Goal: Find specific page/section: Find specific page/section

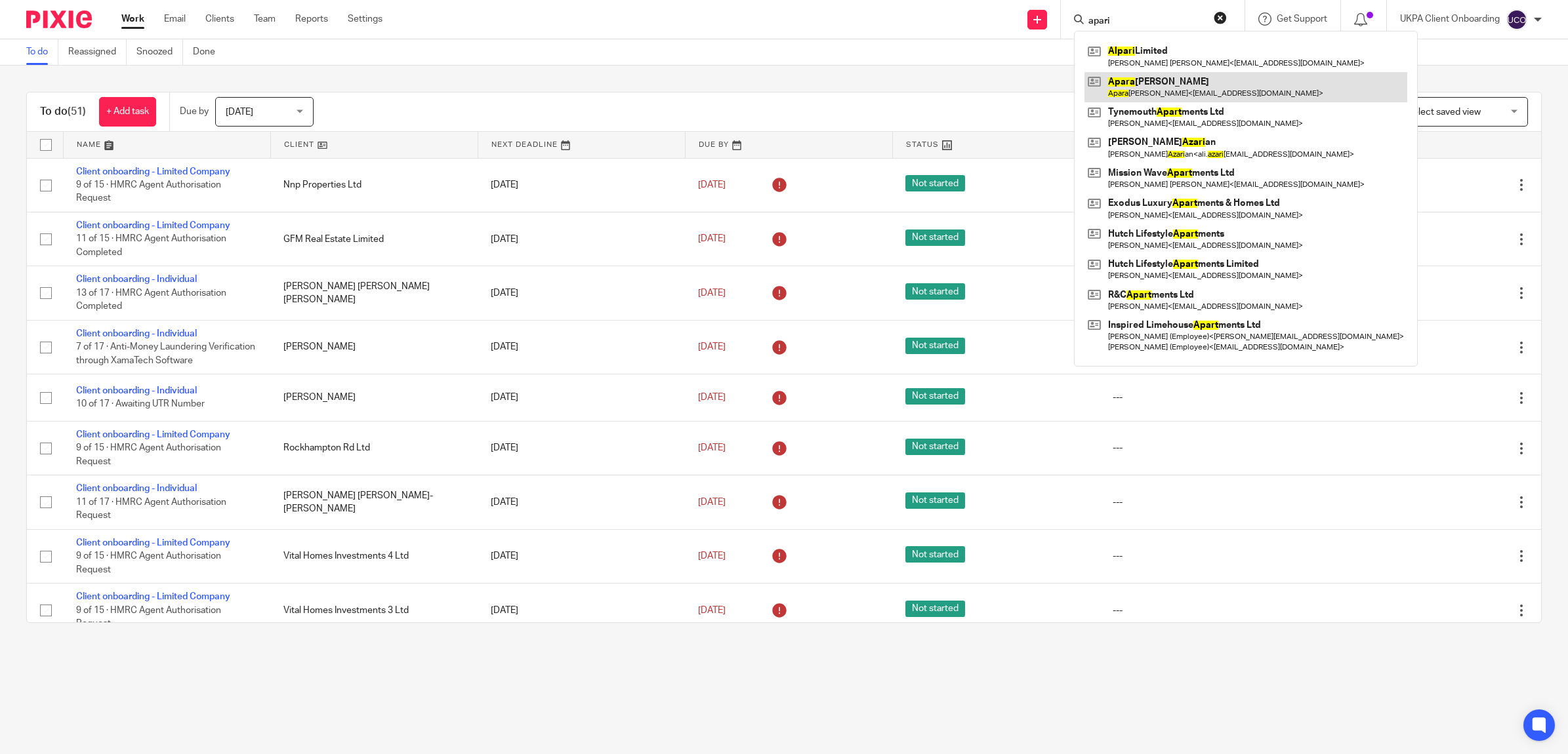
type input "apari"
drag, startPoint x: 1173, startPoint y: 82, endPoint x: 437, endPoint y: 66, distance: 736.2
click at [1173, 82] on link at bounding box center [1246, 87] width 323 height 30
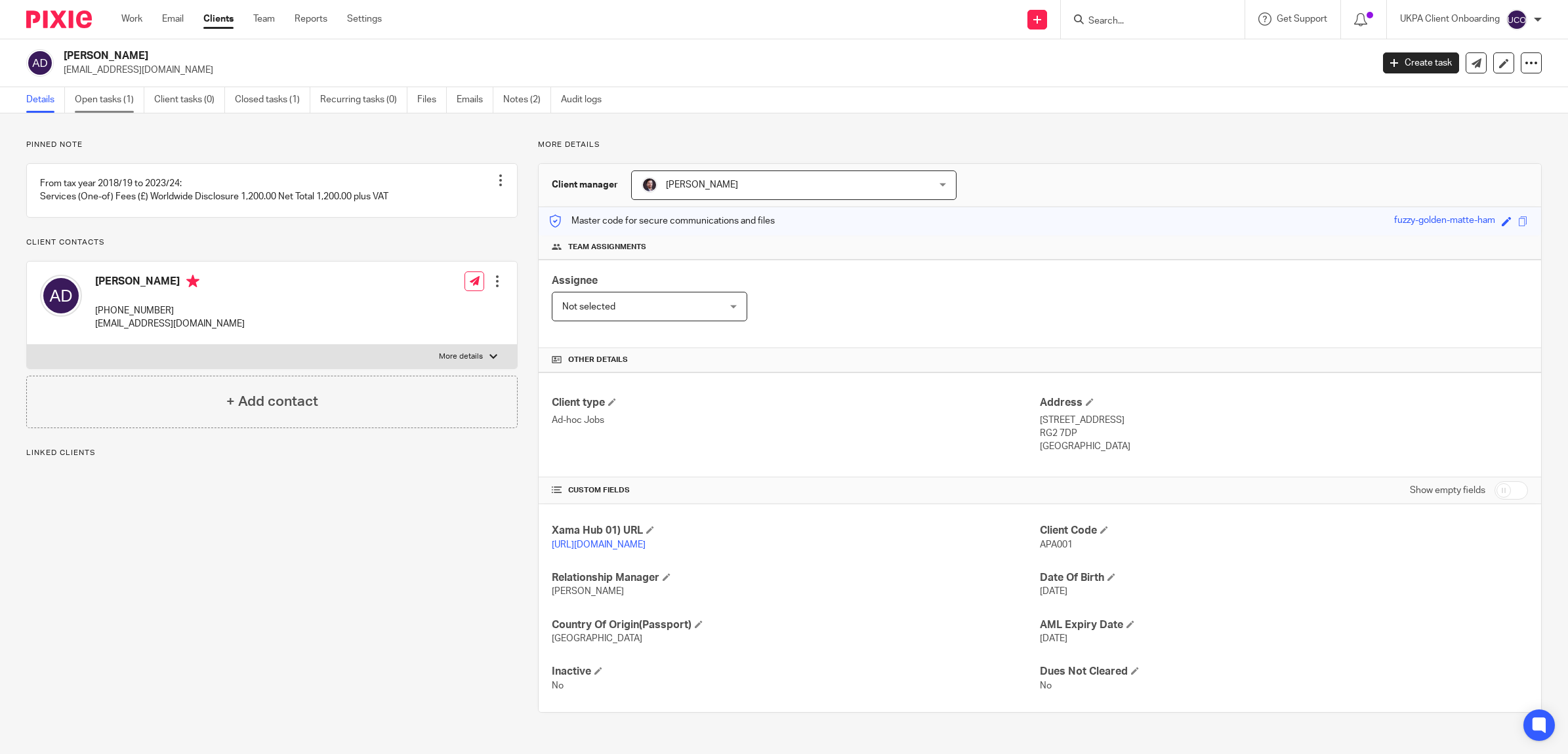
click at [110, 105] on link "Open tasks (1)" at bounding box center [110, 100] width 70 height 25
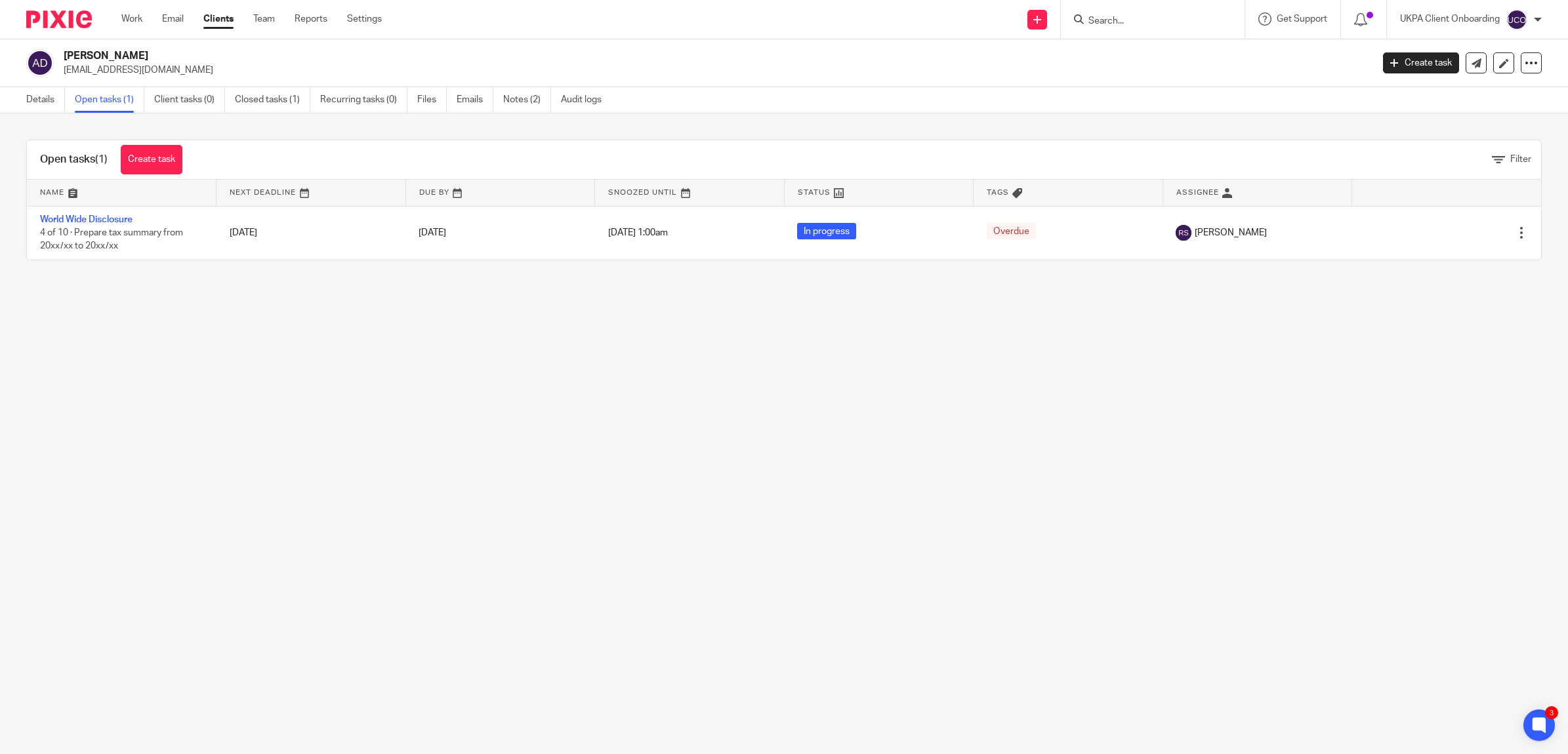
drag, startPoint x: 179, startPoint y: 48, endPoint x: 50, endPoint y: 43, distance: 129.1
click at [50, 43] on div "Aparajita Dasgupta mumun79@gmail.com Create task Update from Companies House Ex…" at bounding box center [784, 64] width 1568 height 48
drag, startPoint x: 50, startPoint y: 43, endPoint x: 300, endPoint y: 49, distance: 250.1
click at [300, 49] on h2 "[PERSON_NAME]" at bounding box center [583, 56] width 1040 height 14
drag, startPoint x: 203, startPoint y: 53, endPoint x: 64, endPoint y: 59, distance: 139.1
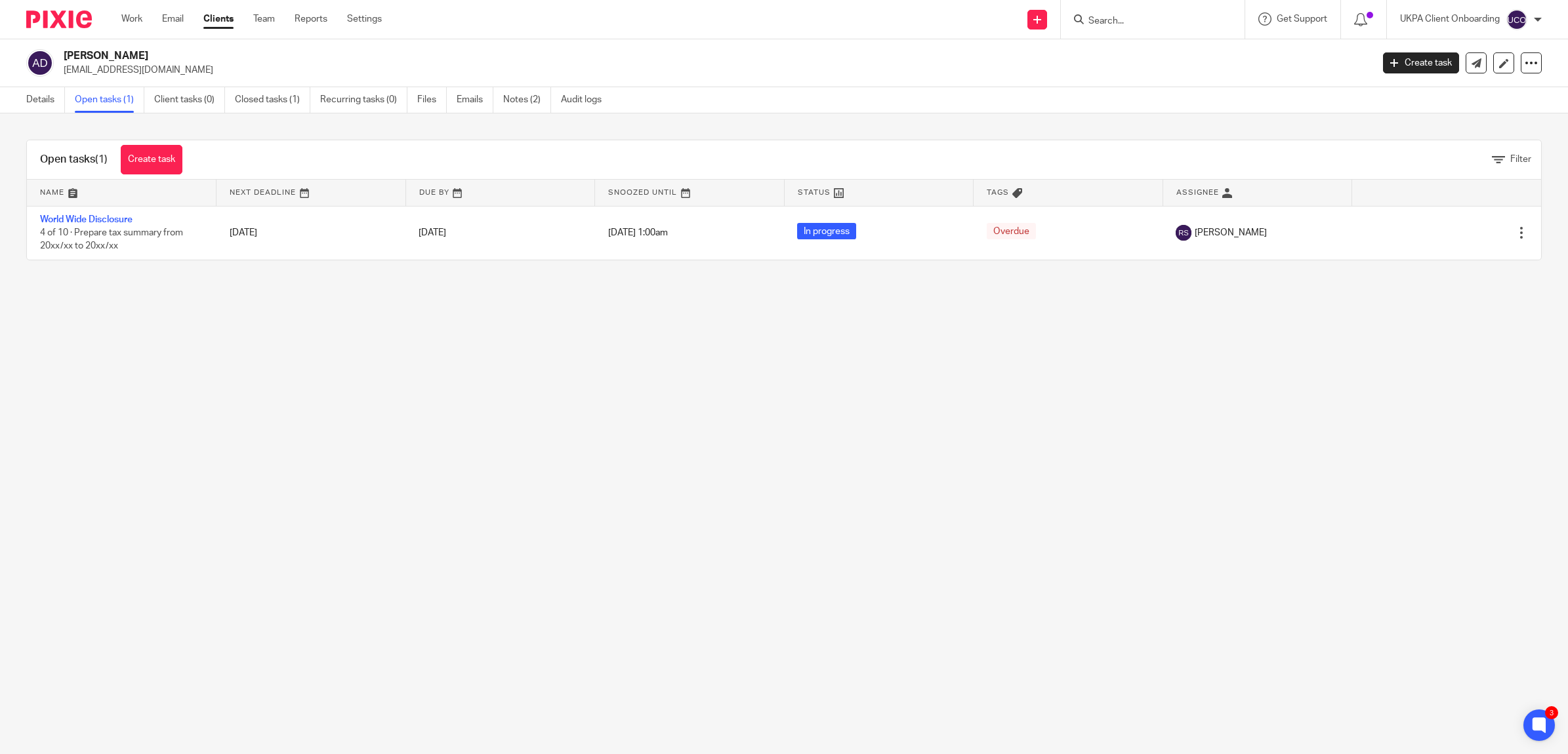
click at [64, 59] on h2 "[PERSON_NAME]" at bounding box center [583, 56] width 1040 height 14
copy h2 "[PERSON_NAME]"
click at [1113, 21] on input "Search" at bounding box center [1146, 22] width 118 height 12
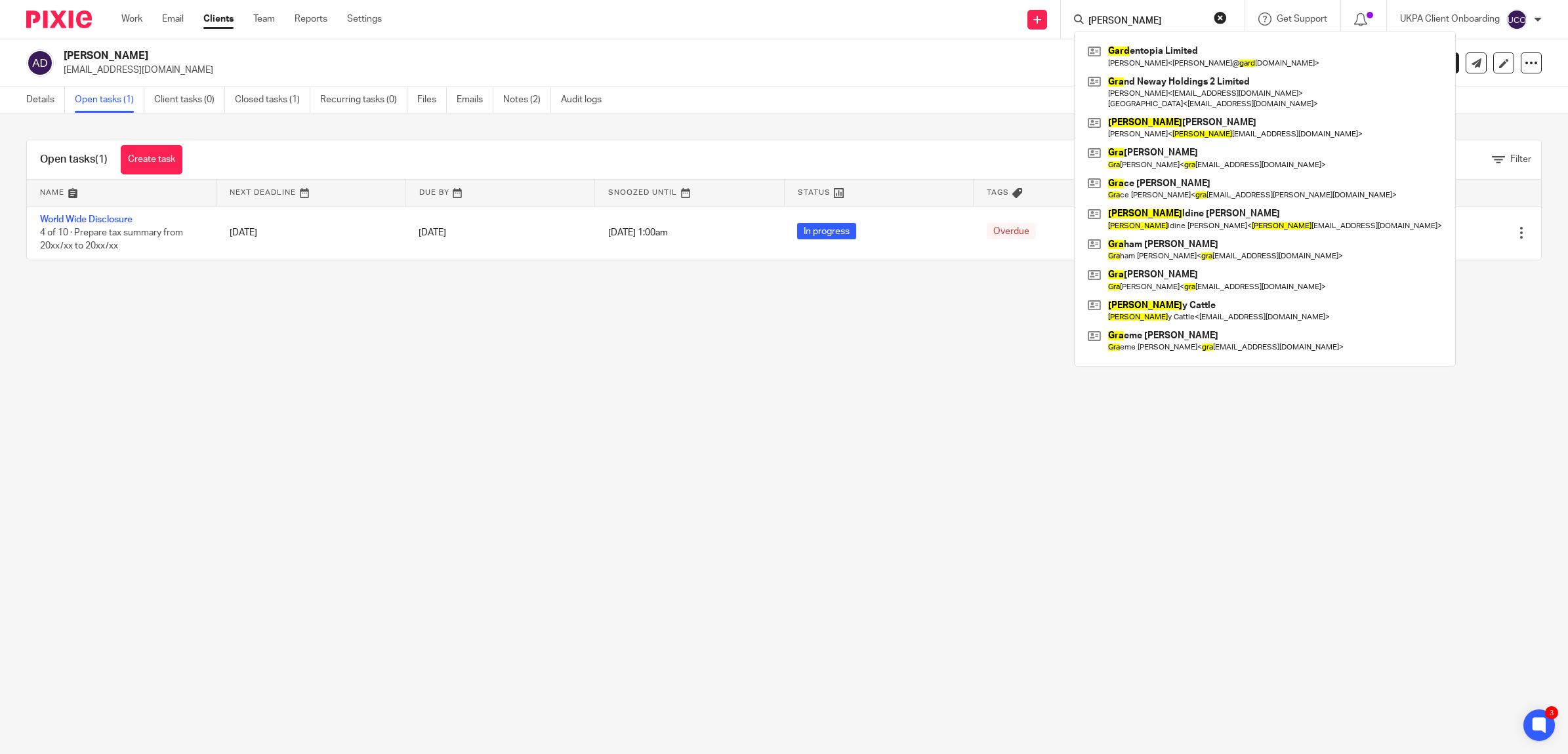
type input "sam gara"
click at [1133, 24] on input "sam gara" at bounding box center [1146, 22] width 118 height 12
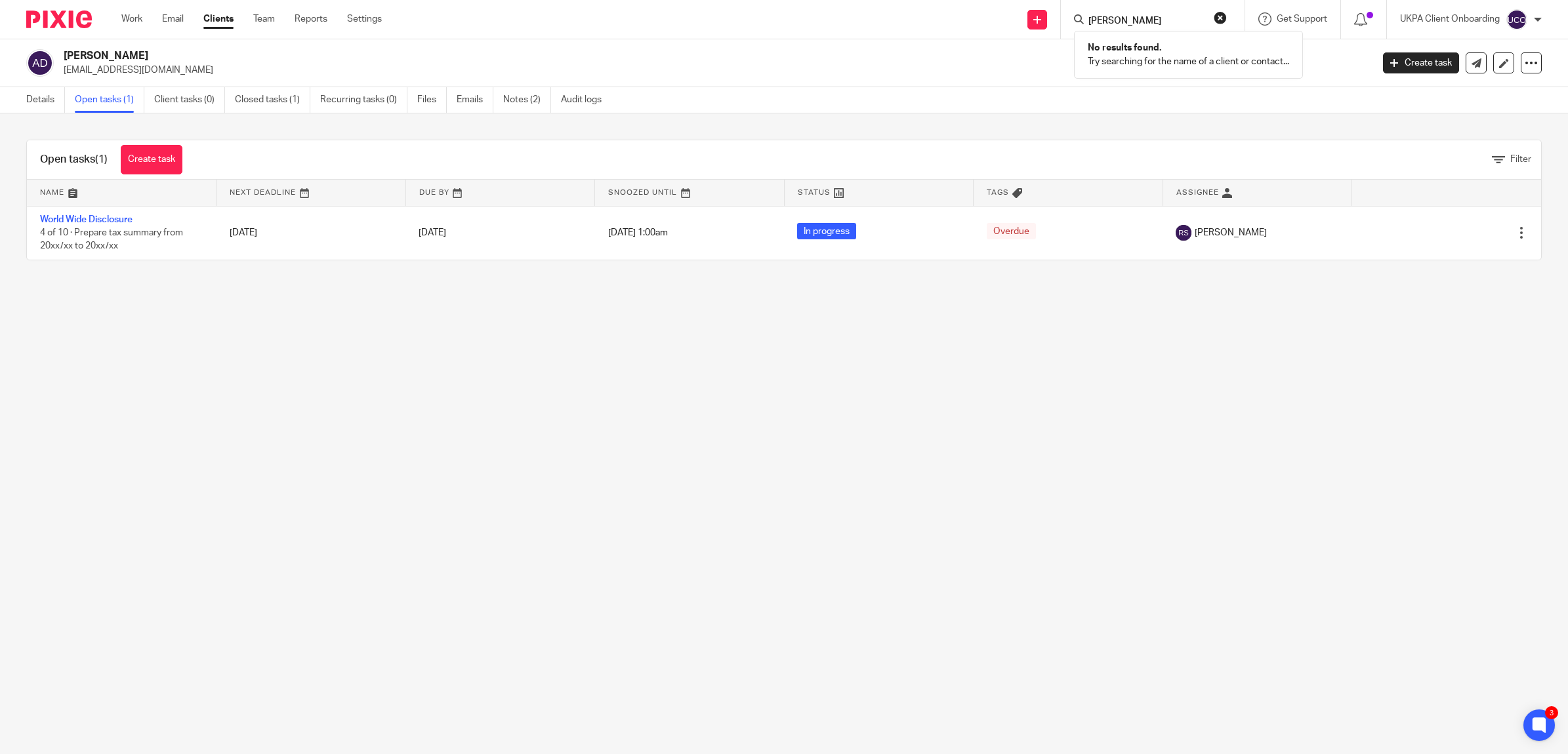
type input "sam garamani"
click at [1224, 13] on button "reset" at bounding box center [1220, 18] width 13 height 13
click at [1192, 19] on input "Search" at bounding box center [1146, 22] width 118 height 12
type input "mount ra"
click at [1163, 72] on div "Mountra il Company Holdings Limited Jamel Ben Rejeb < jbr@banksytrust.ch >" at bounding box center [1195, 56] width 243 height 51
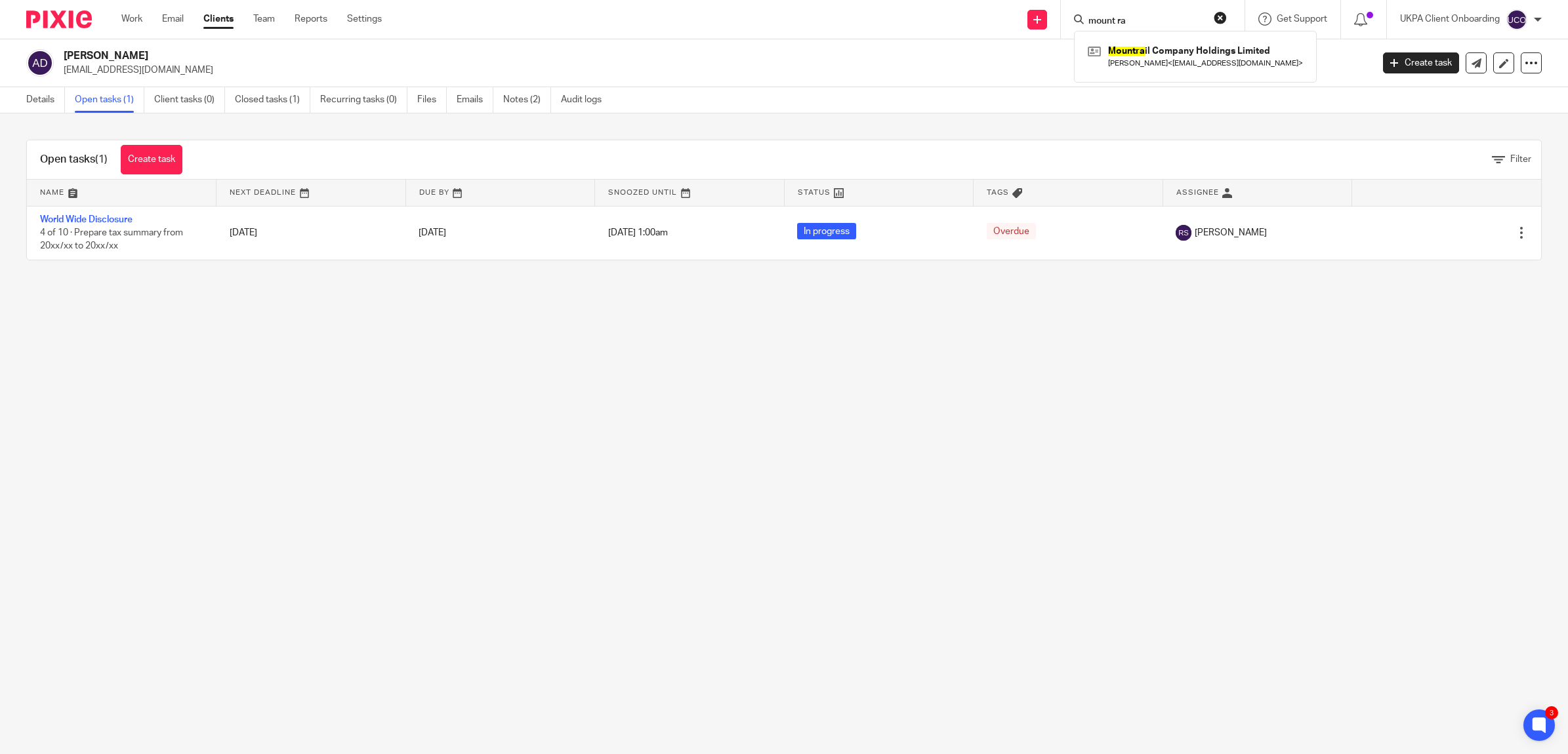
drag, startPoint x: 1150, startPoint y: 56, endPoint x: 296, endPoint y: 70, distance: 854.1
click at [1150, 57] on link at bounding box center [1196, 56] width 222 height 30
